Goal: Check status

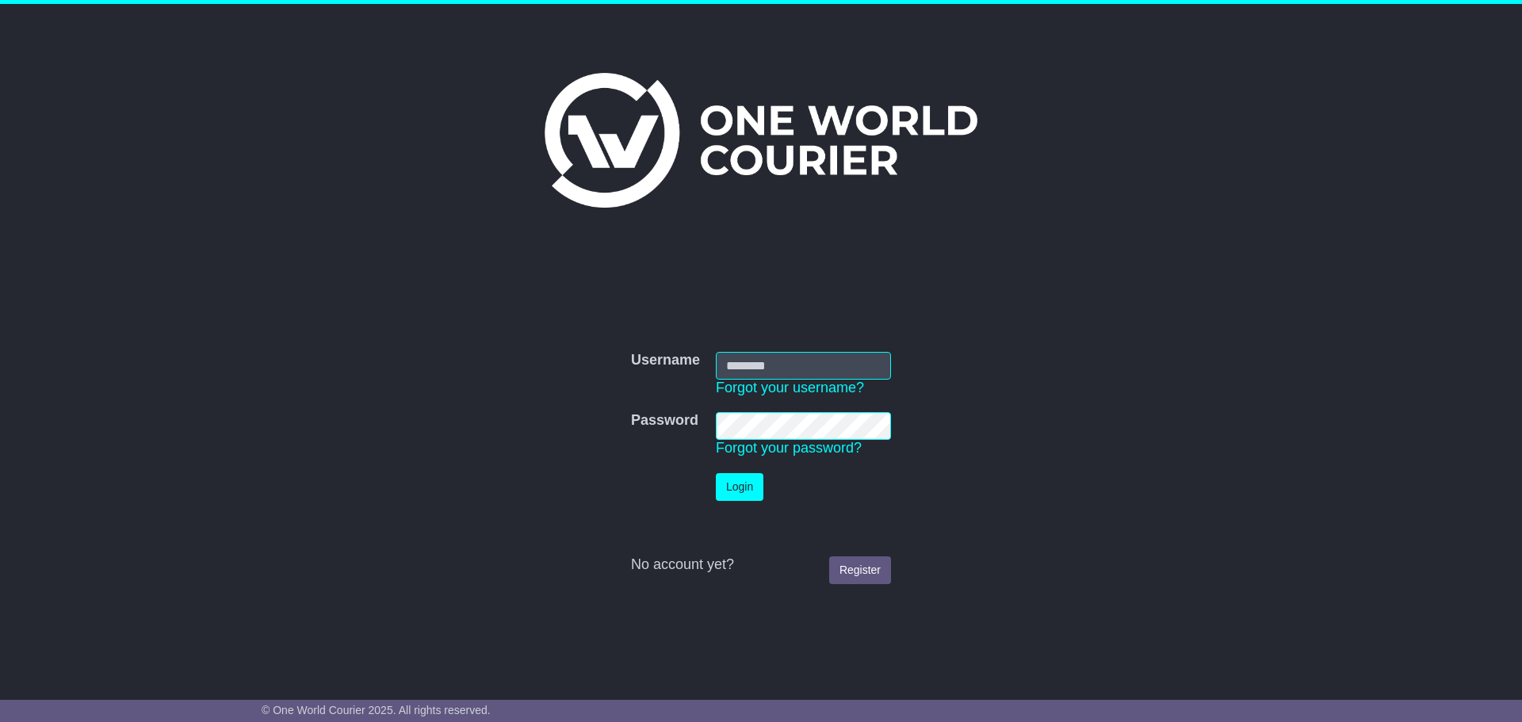
type input "**********"
click at [747, 491] on button "Login" at bounding box center [740, 487] width 48 height 28
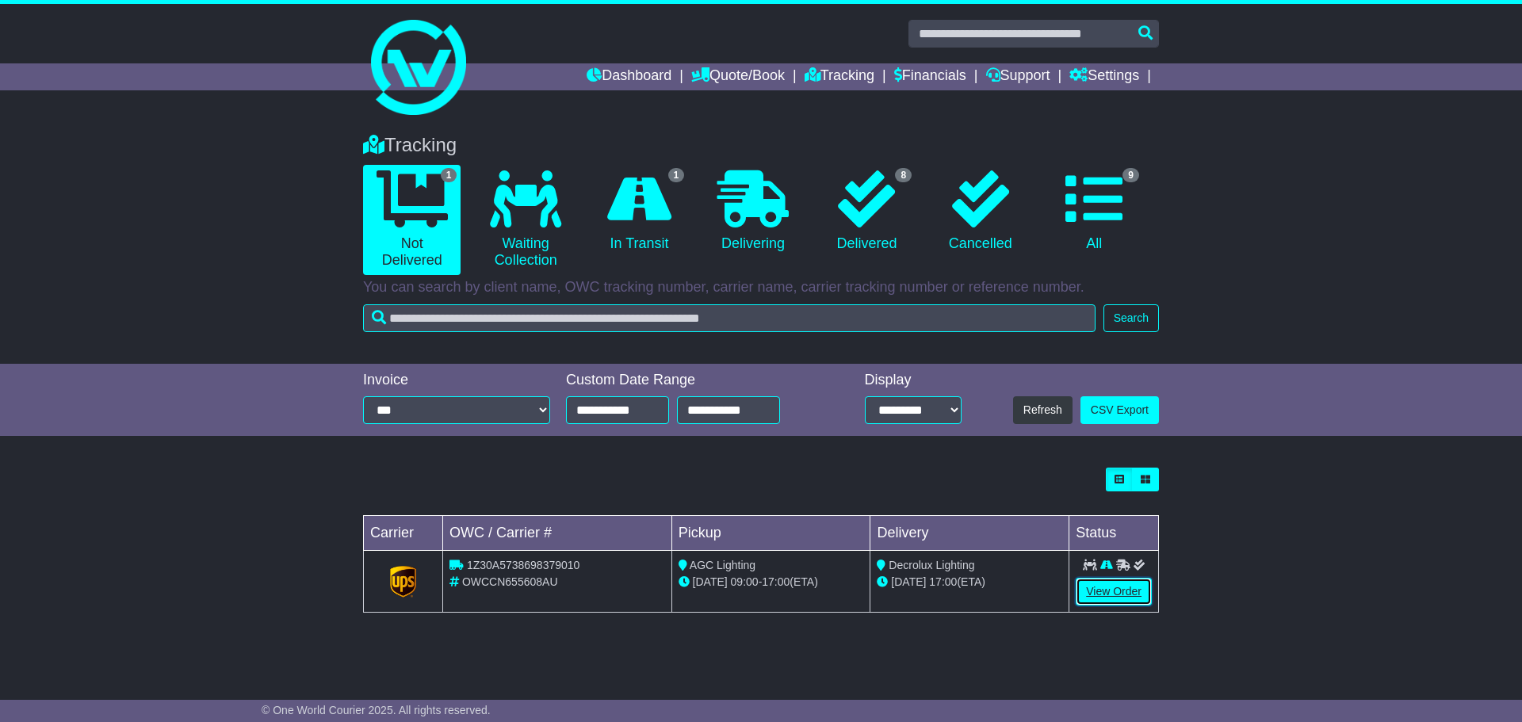
click at [1117, 591] on link "View Order" at bounding box center [1114, 592] width 76 height 28
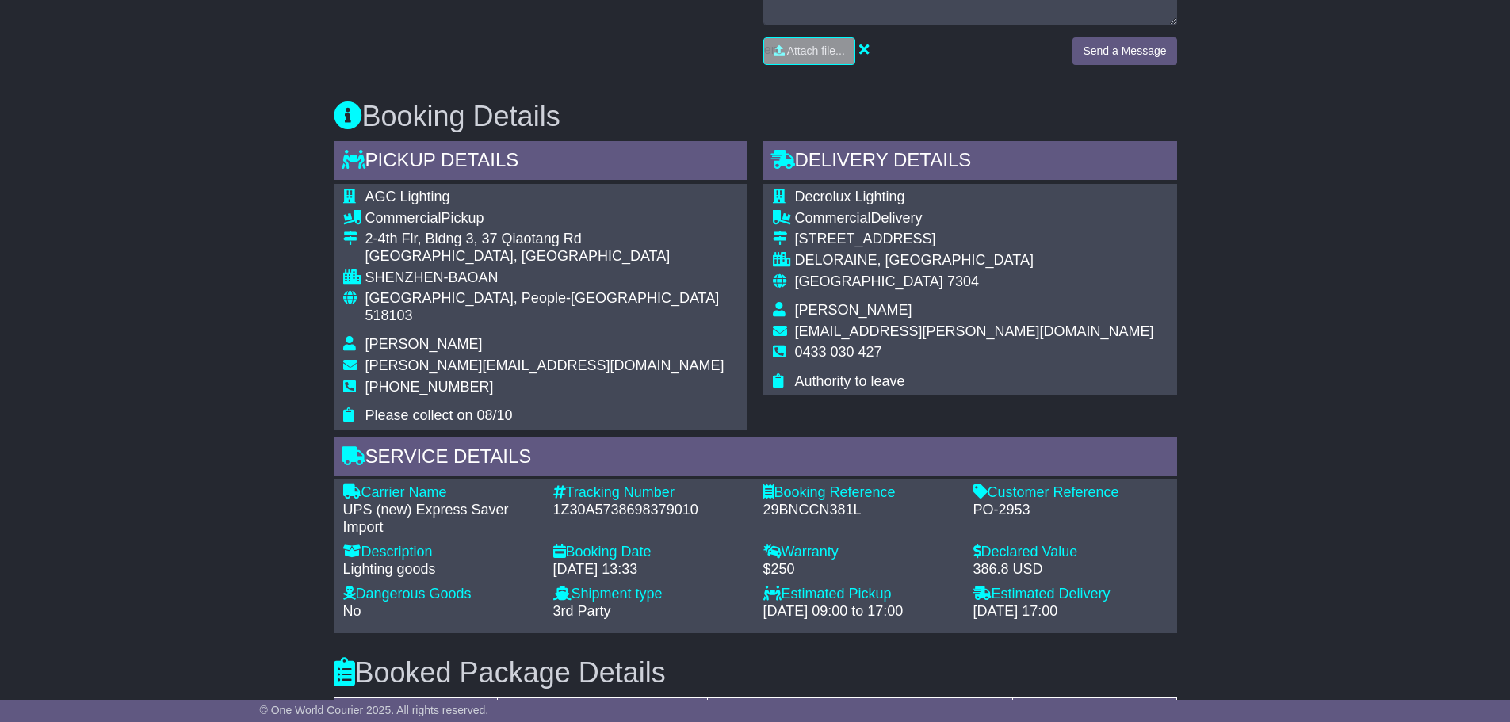
scroll to position [872, 0]
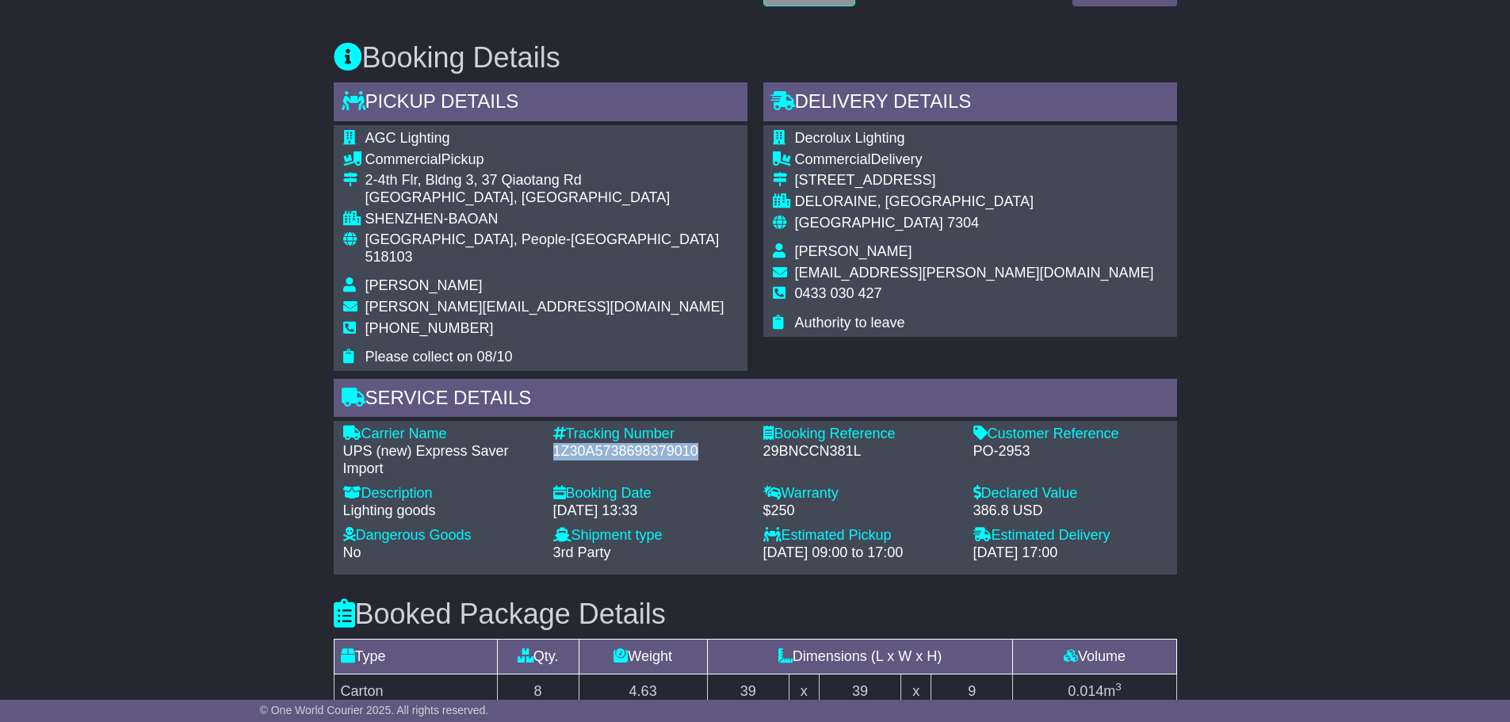
drag, startPoint x: 554, startPoint y: 430, endPoint x: 696, endPoint y: 429, distance: 141.9
click at [696, 443] on div "1Z30A5738698379010" at bounding box center [650, 451] width 194 height 17
copy div "1Z30A5738698379010"
drag, startPoint x: 220, startPoint y: 147, endPoint x: 277, endPoint y: 12, distance: 147.1
click at [224, 132] on div "Email Download Tracking Pricing Insurance" at bounding box center [755, 310] width 1510 height 1806
